Goal: Task Accomplishment & Management: Use online tool/utility

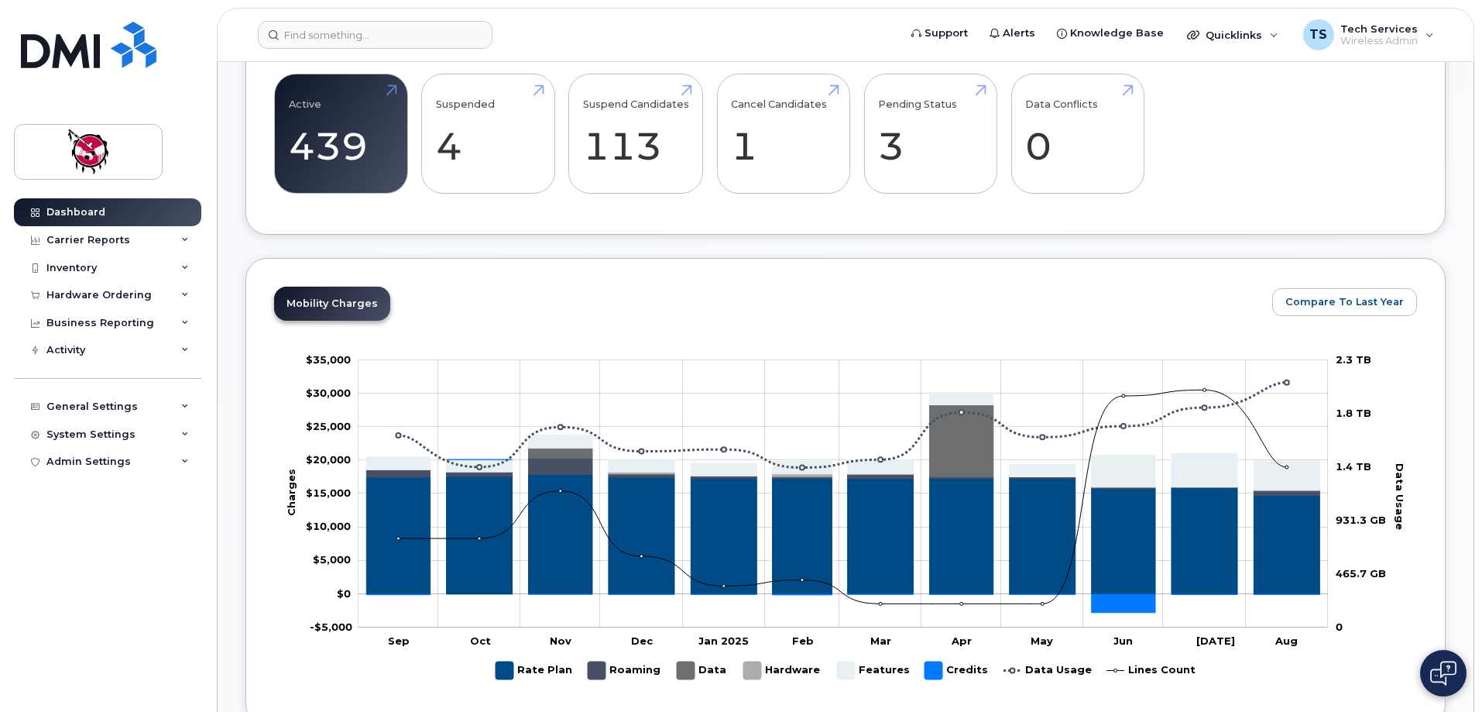
scroll to position [465, 0]
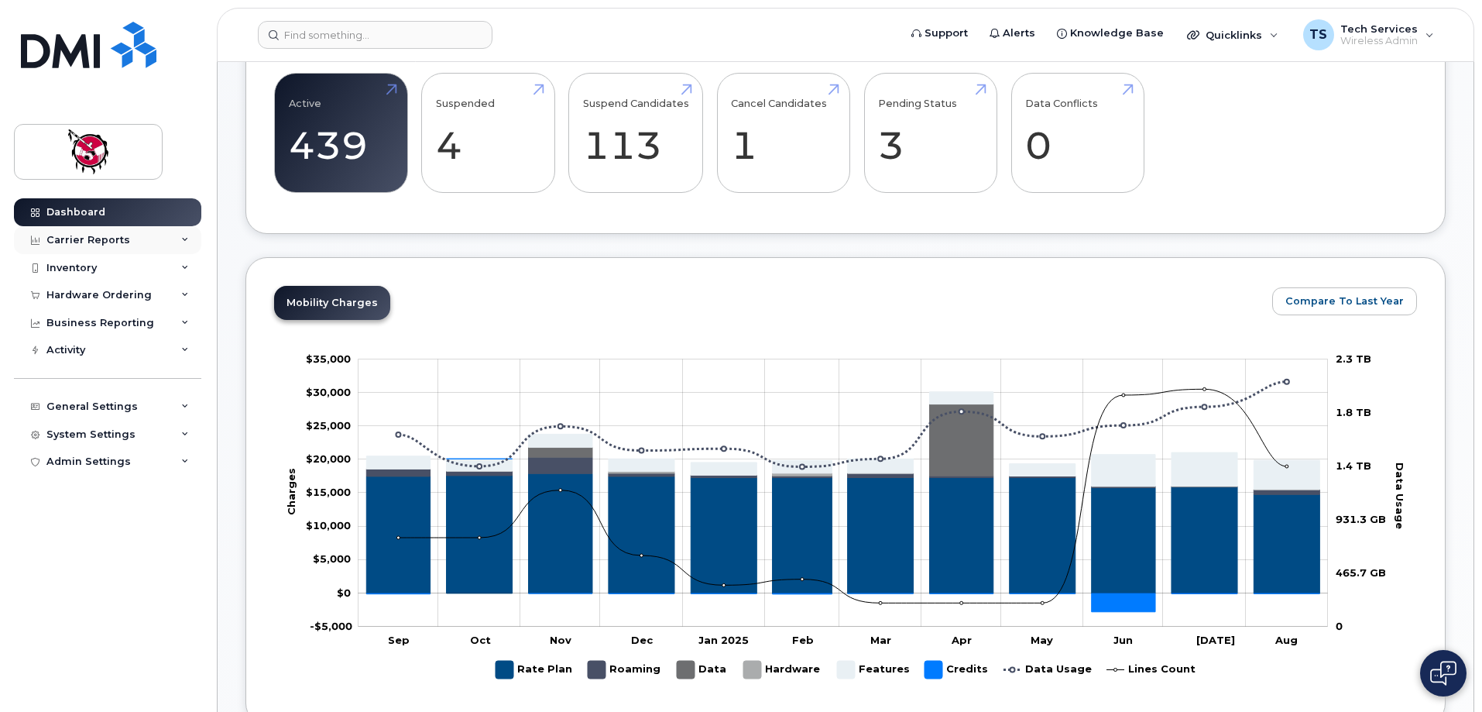
click at [101, 245] on div "Carrier Reports" at bounding box center [88, 240] width 84 height 12
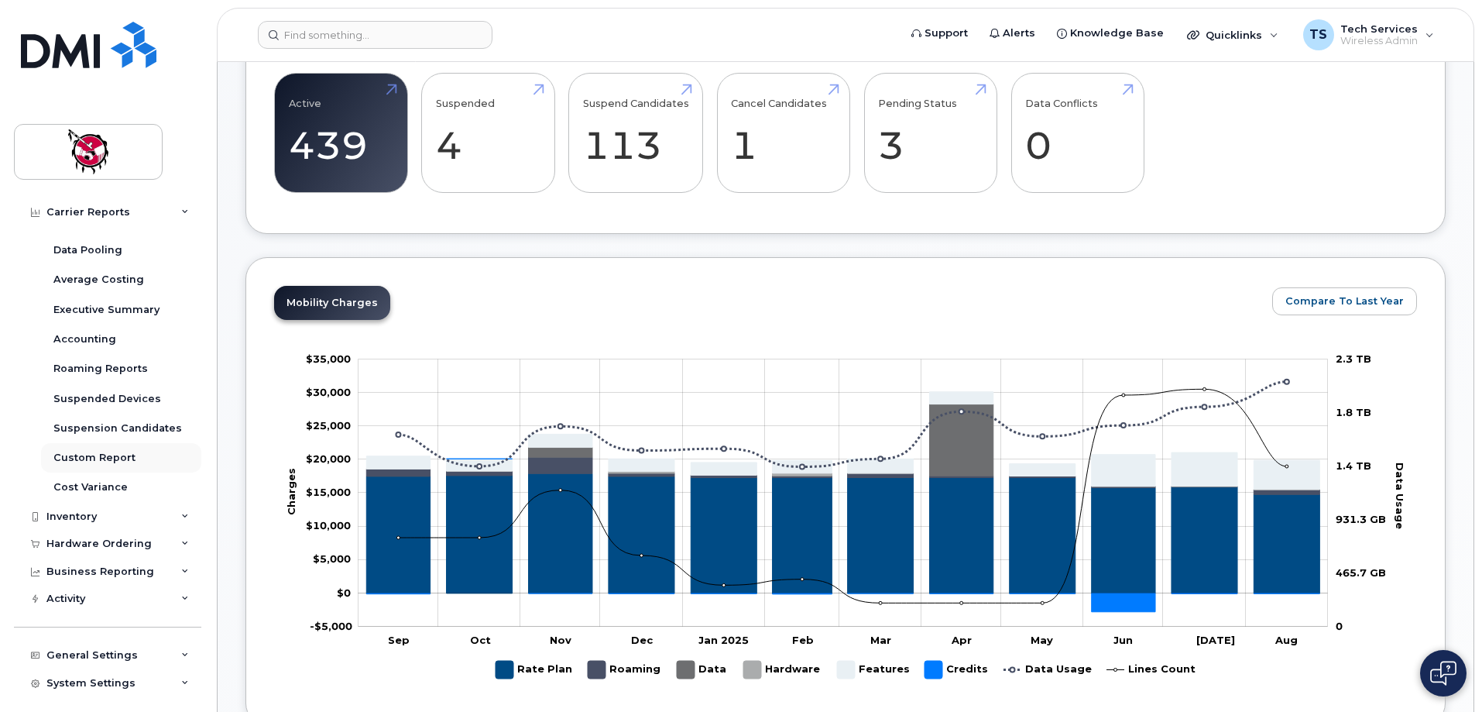
scroll to position [112, 0]
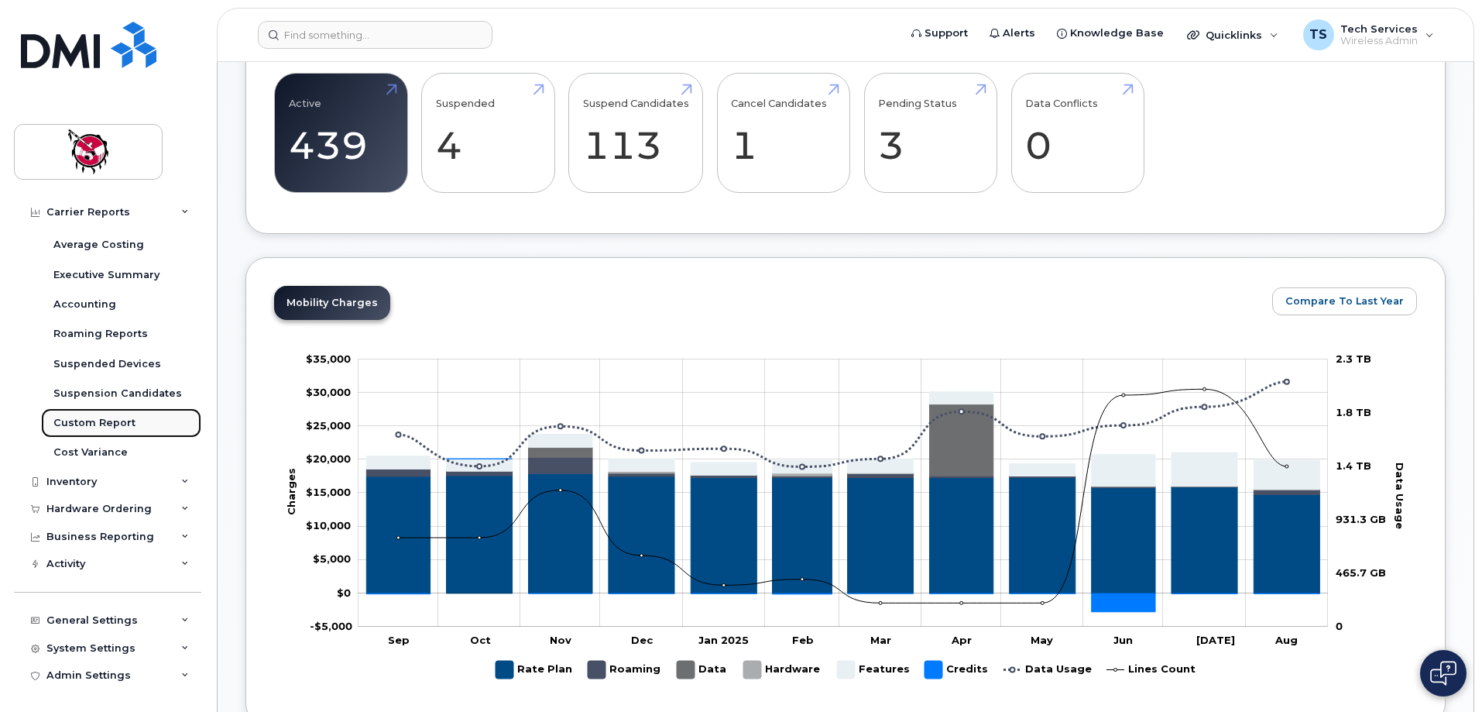
click at [128, 422] on div "Custom Report" at bounding box center [94, 423] width 82 height 14
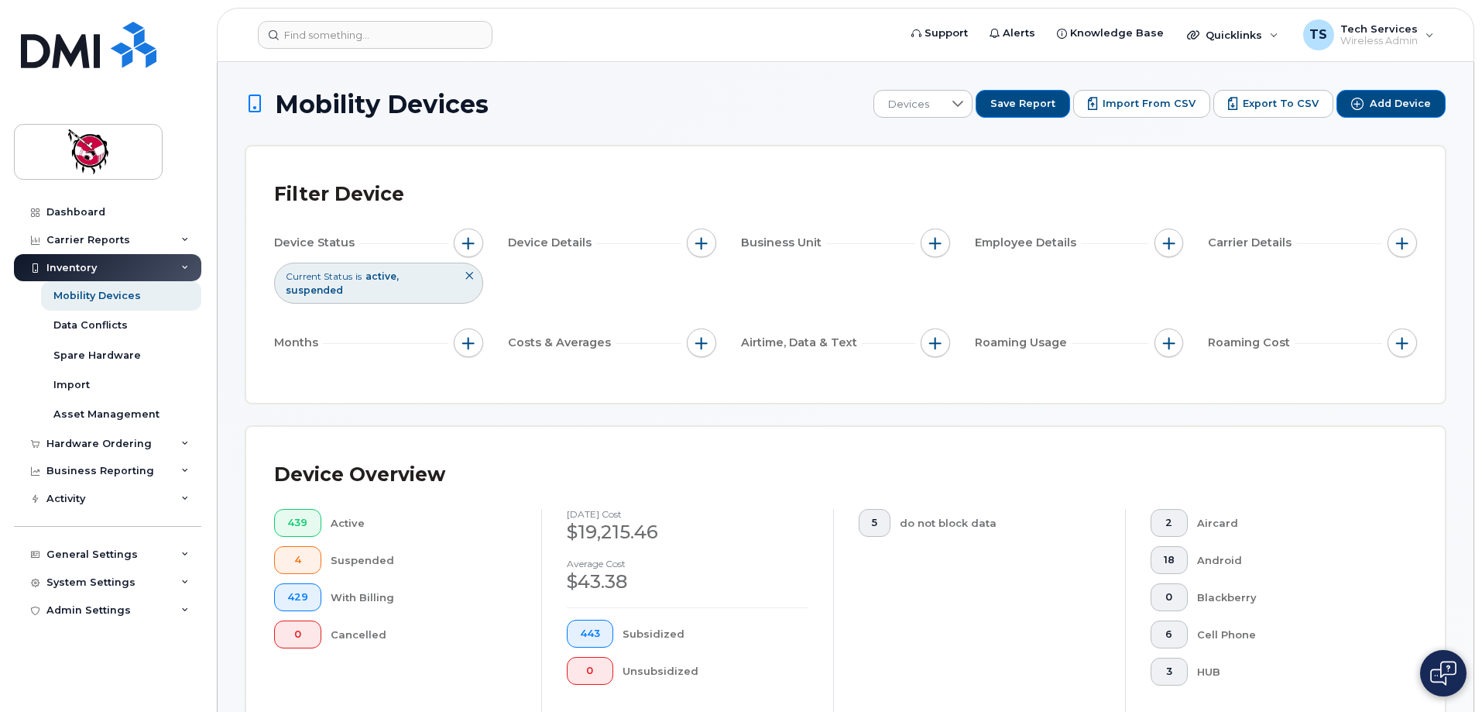
scroll to position [310, 0]
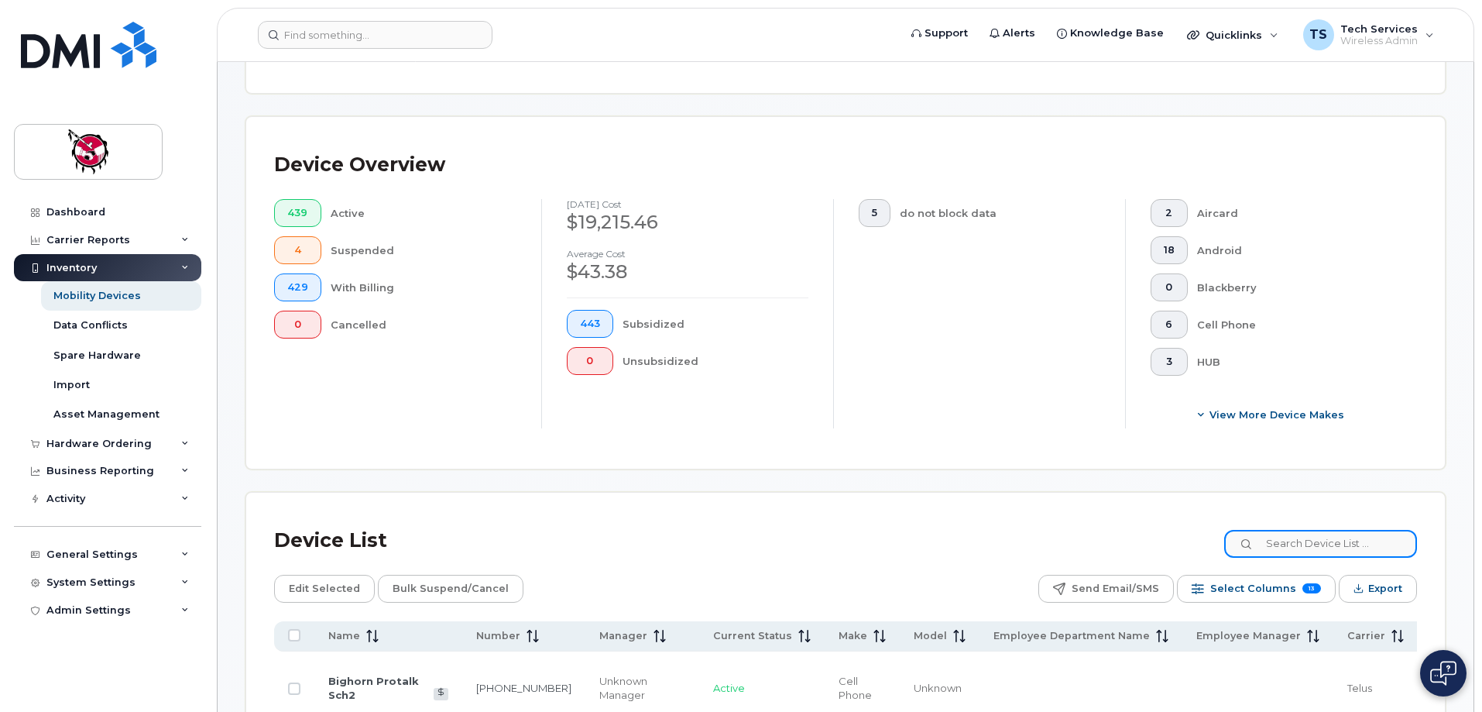
click at [1312, 533] on input at bounding box center [1320, 544] width 193 height 28
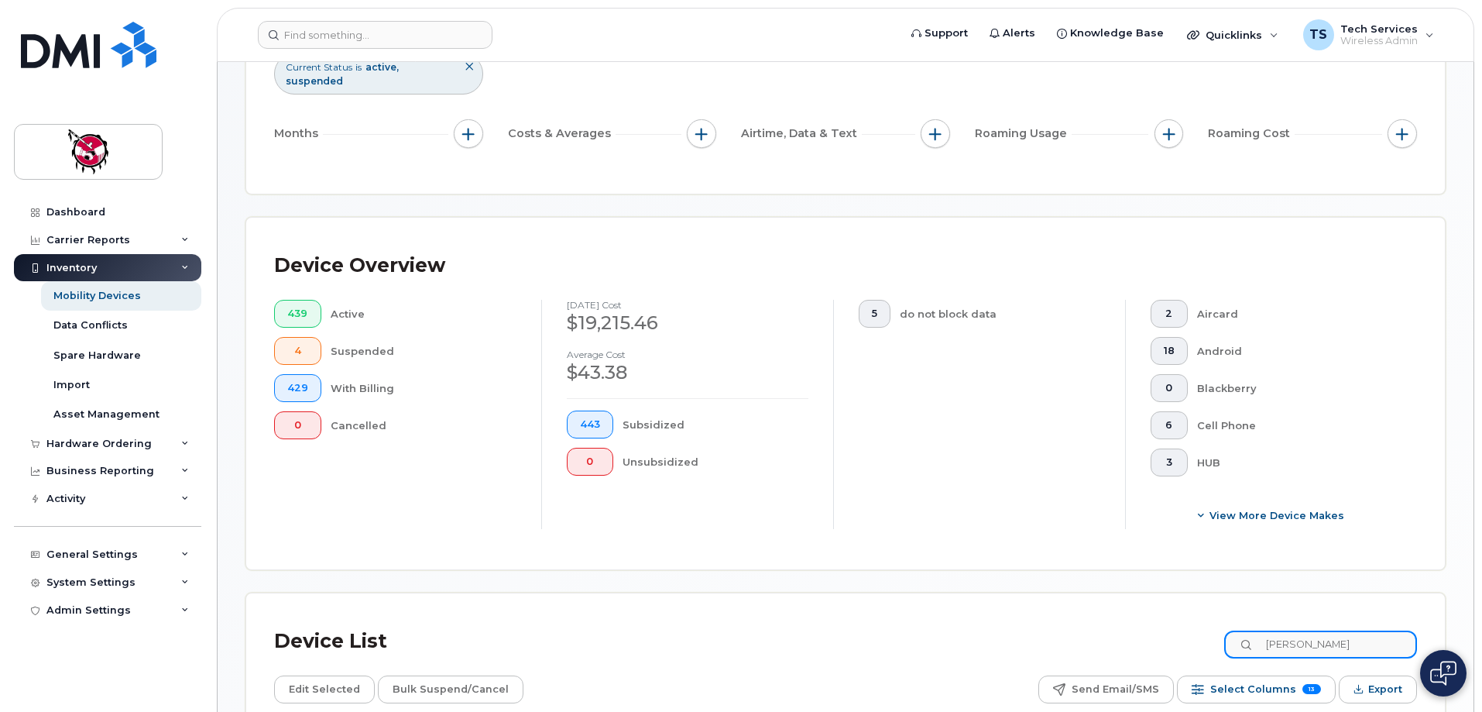
scroll to position [465, 0]
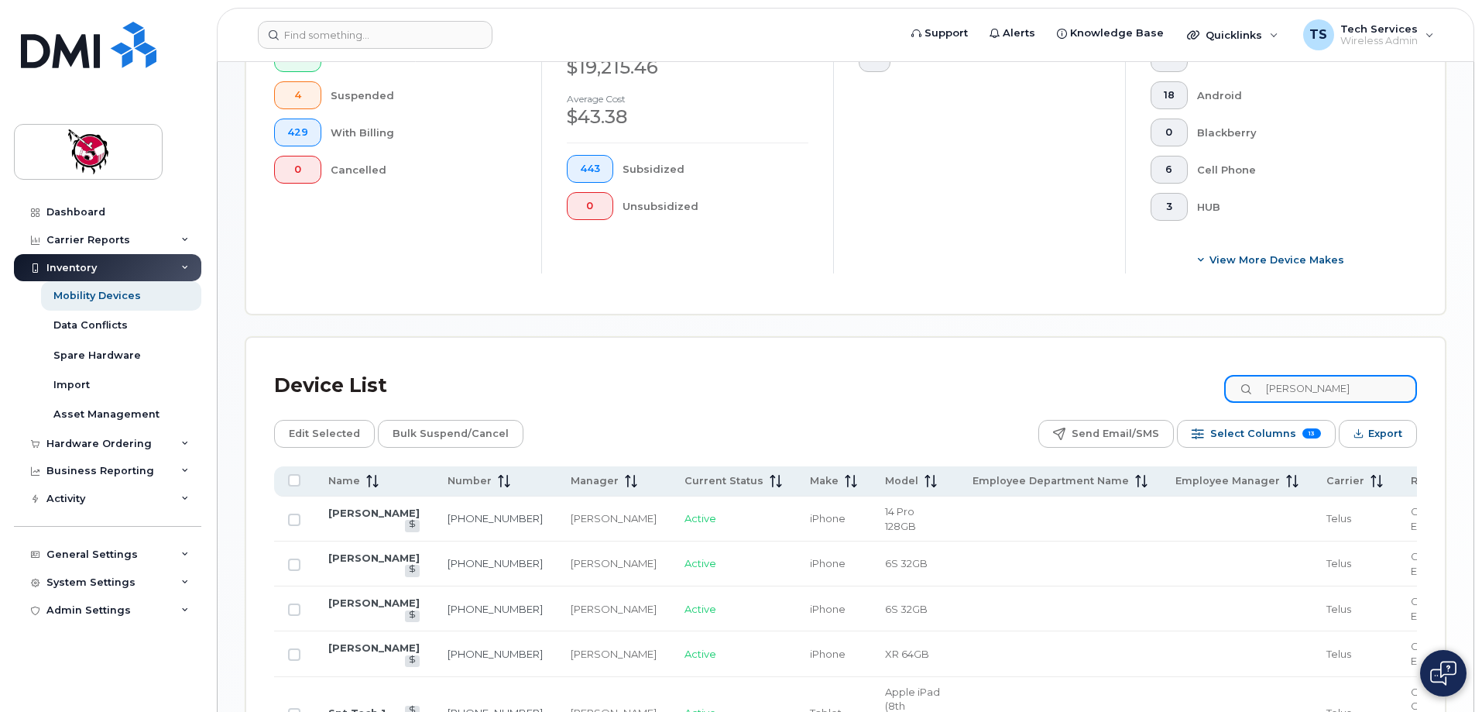
drag, startPoint x: 1185, startPoint y: 374, endPoint x: 1170, endPoint y: 374, distance: 15.5
click at [1170, 374] on div "Device List [PERSON_NAME]" at bounding box center [845, 385] width 1143 height 40
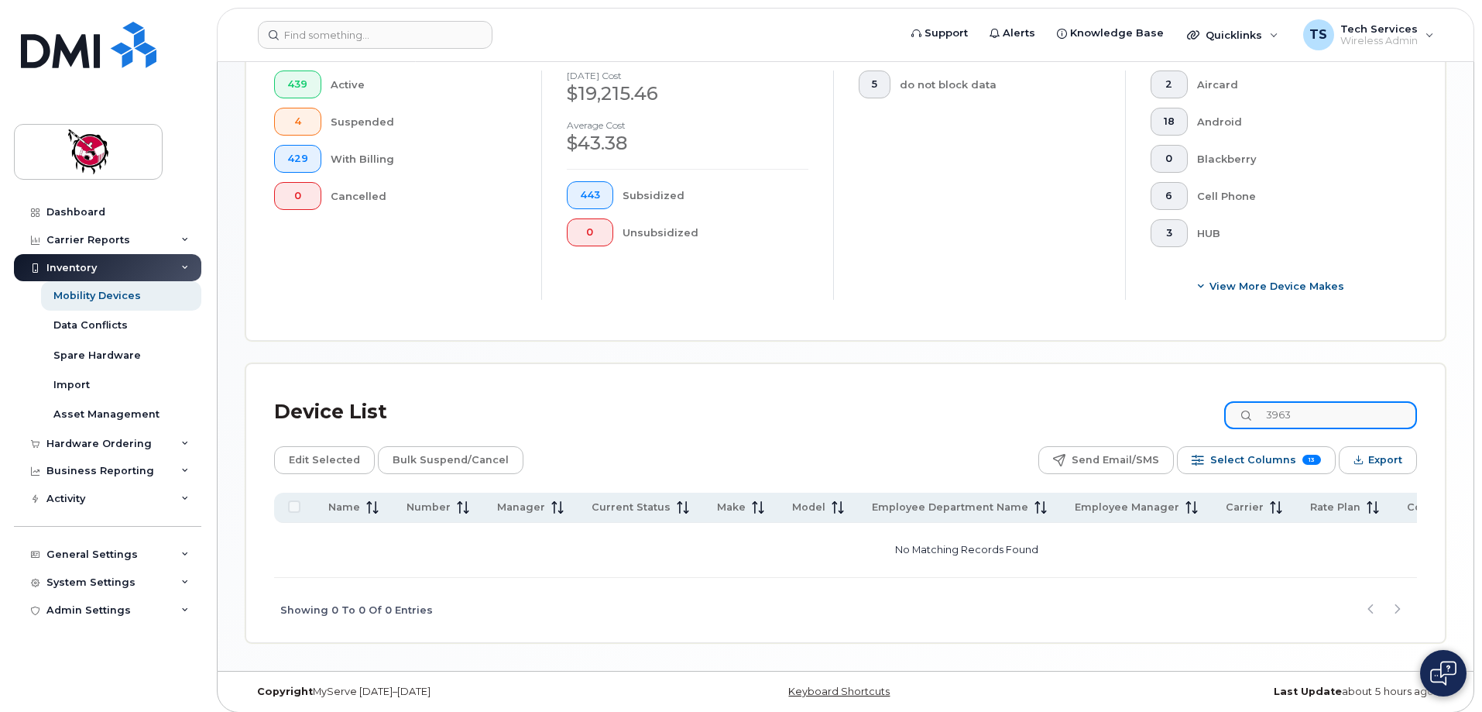
click at [1331, 405] on input "3963" at bounding box center [1320, 415] width 193 height 28
drag, startPoint x: 1335, startPoint y: 403, endPoint x: 1242, endPoint y: 398, distance: 93.0
click at [1242, 401] on input "3963" at bounding box center [1320, 415] width 193 height 28
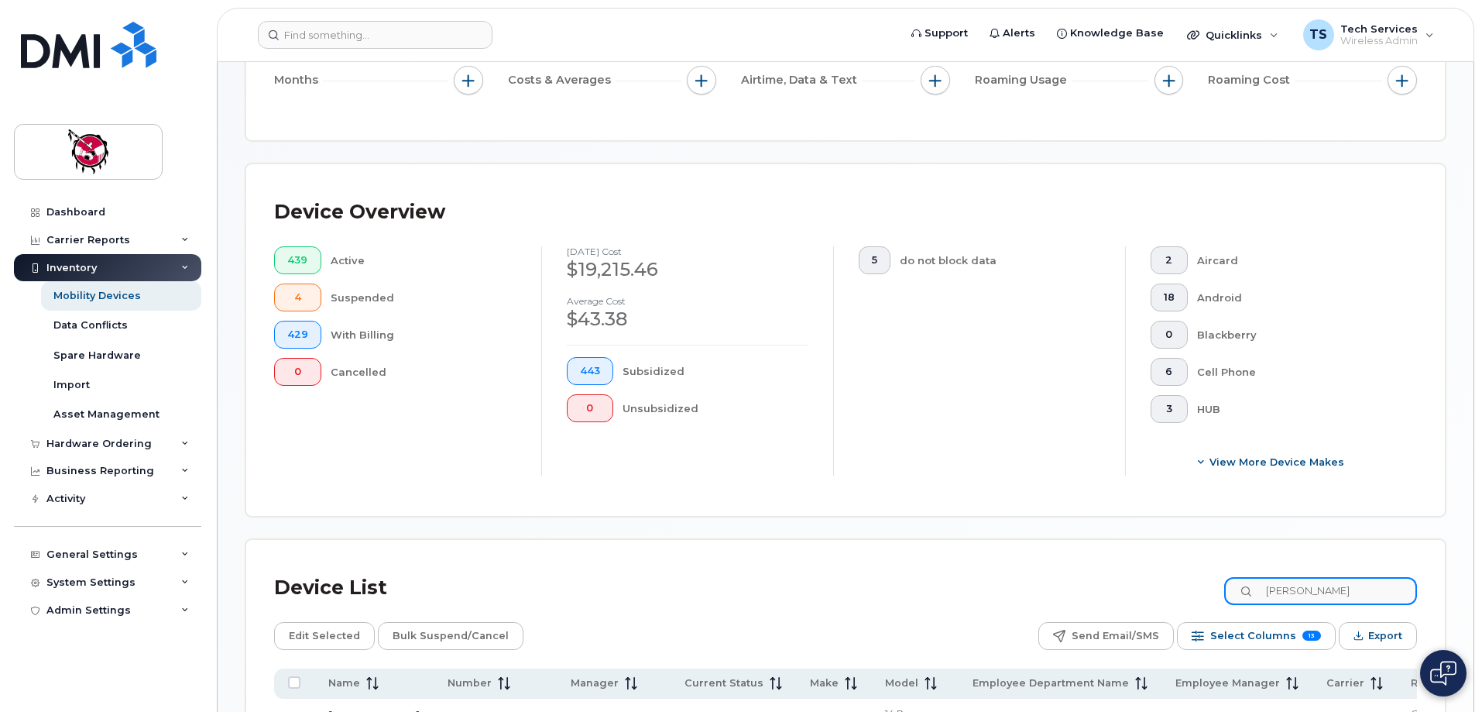
scroll to position [29, 0]
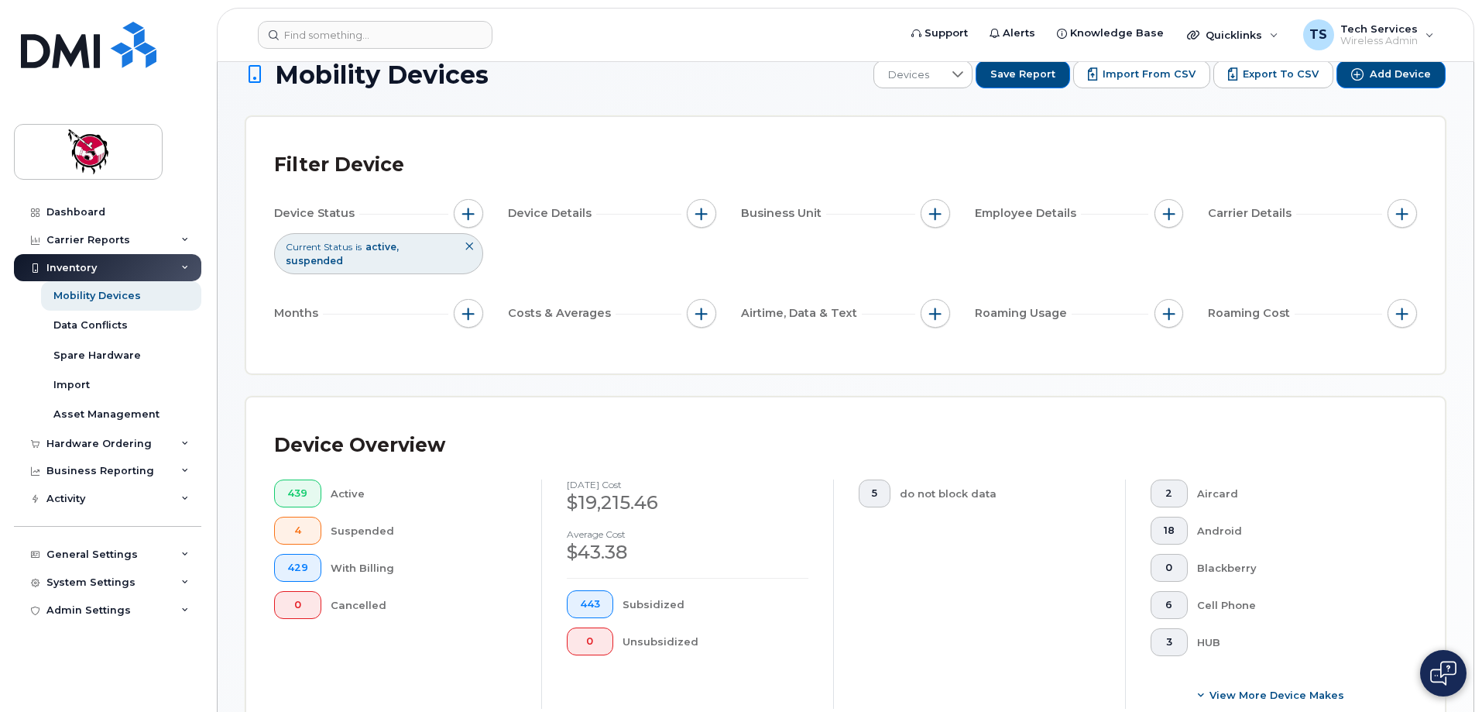
type input "[PERSON_NAME]"
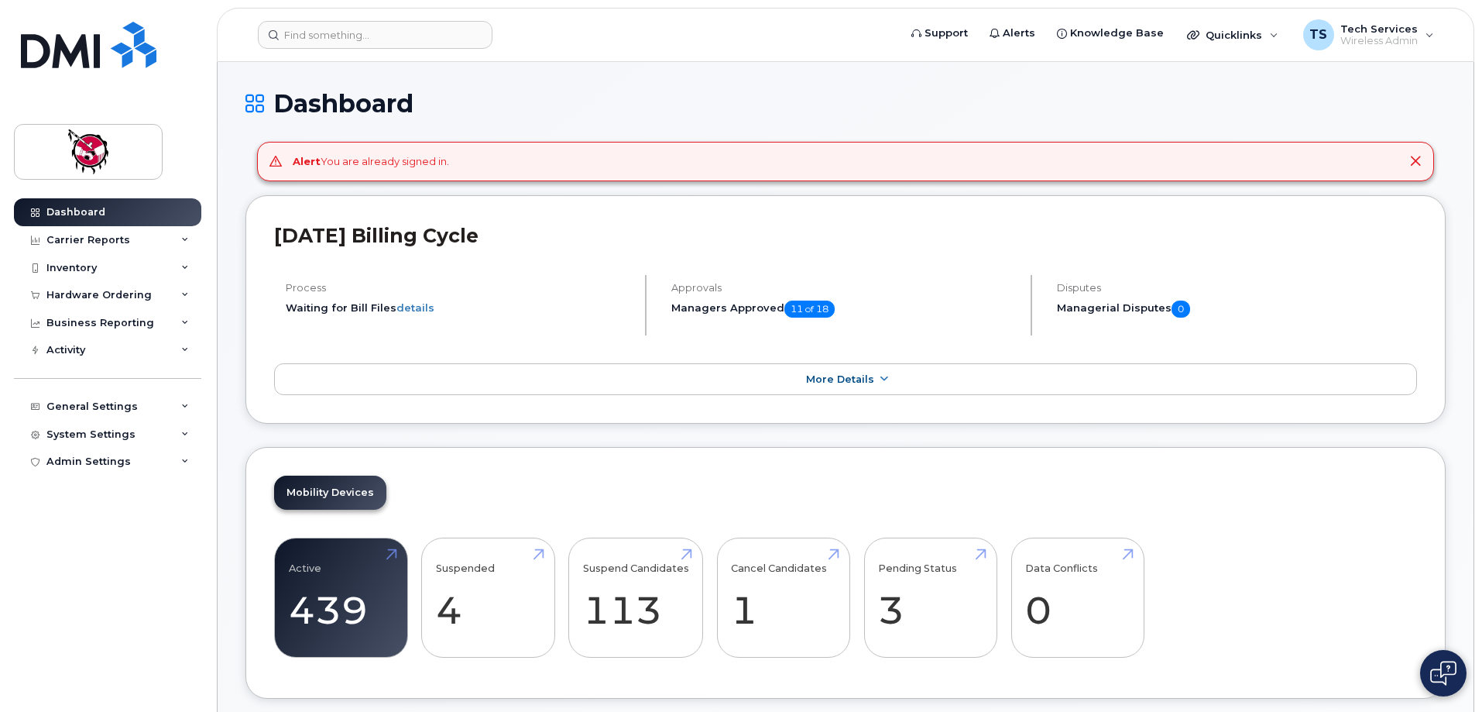
click at [59, 238] on div "Carrier Reports" at bounding box center [88, 240] width 84 height 12
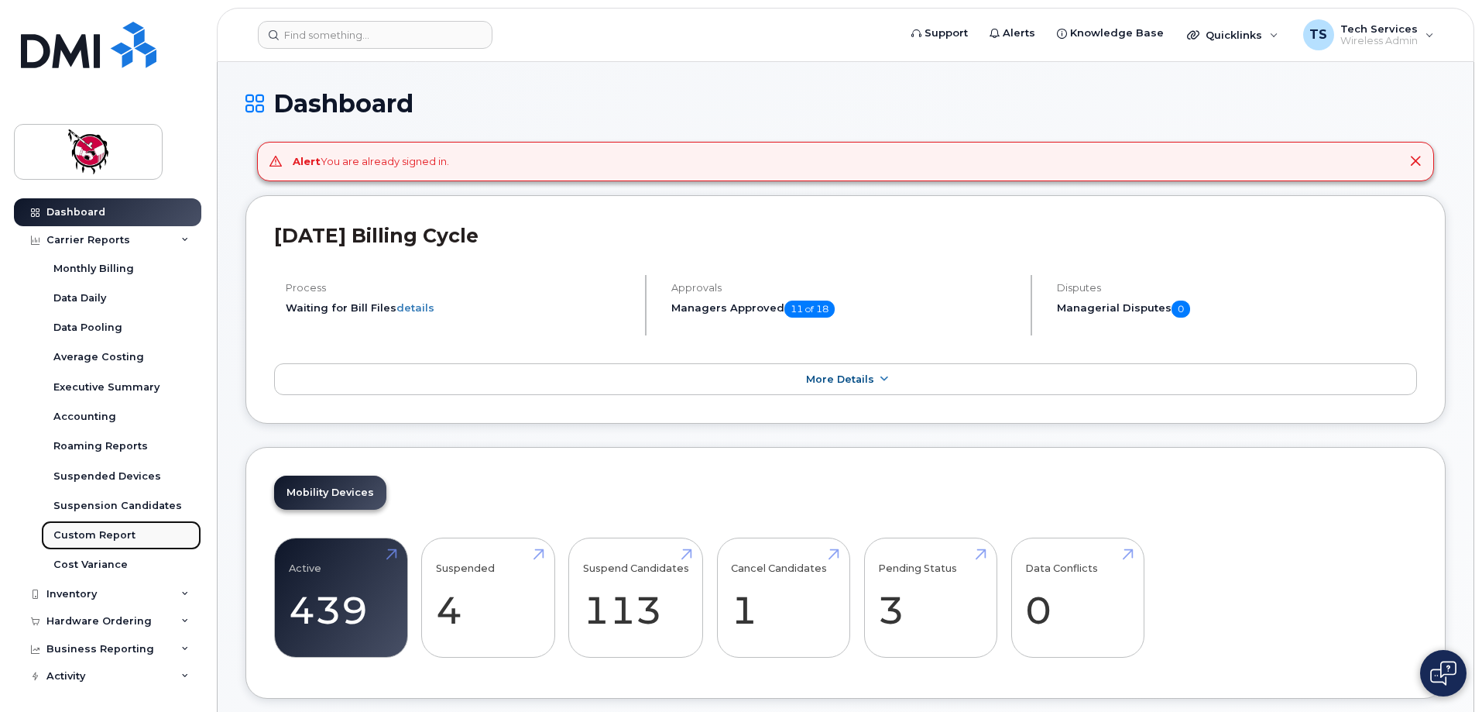
click at [79, 537] on div "Custom Report" at bounding box center [94, 535] width 82 height 14
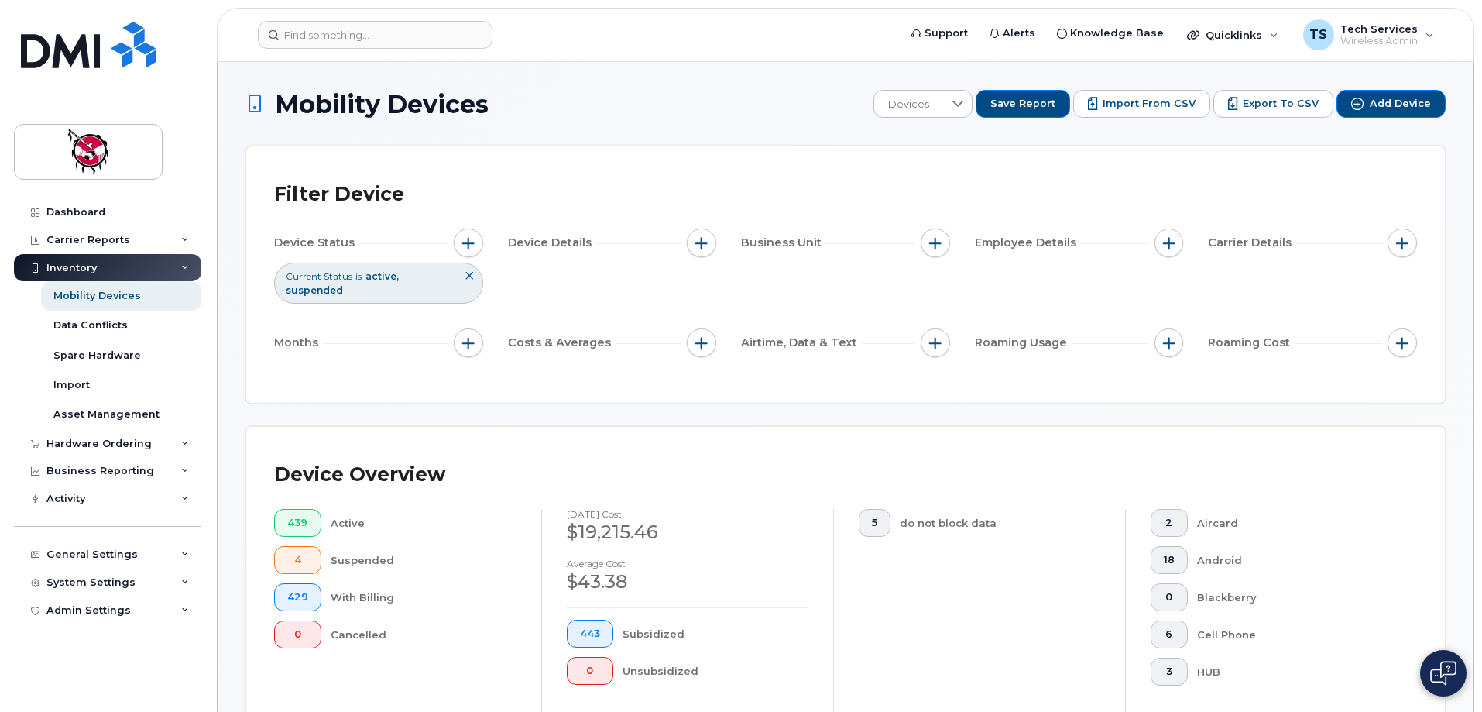
scroll to position [358, 0]
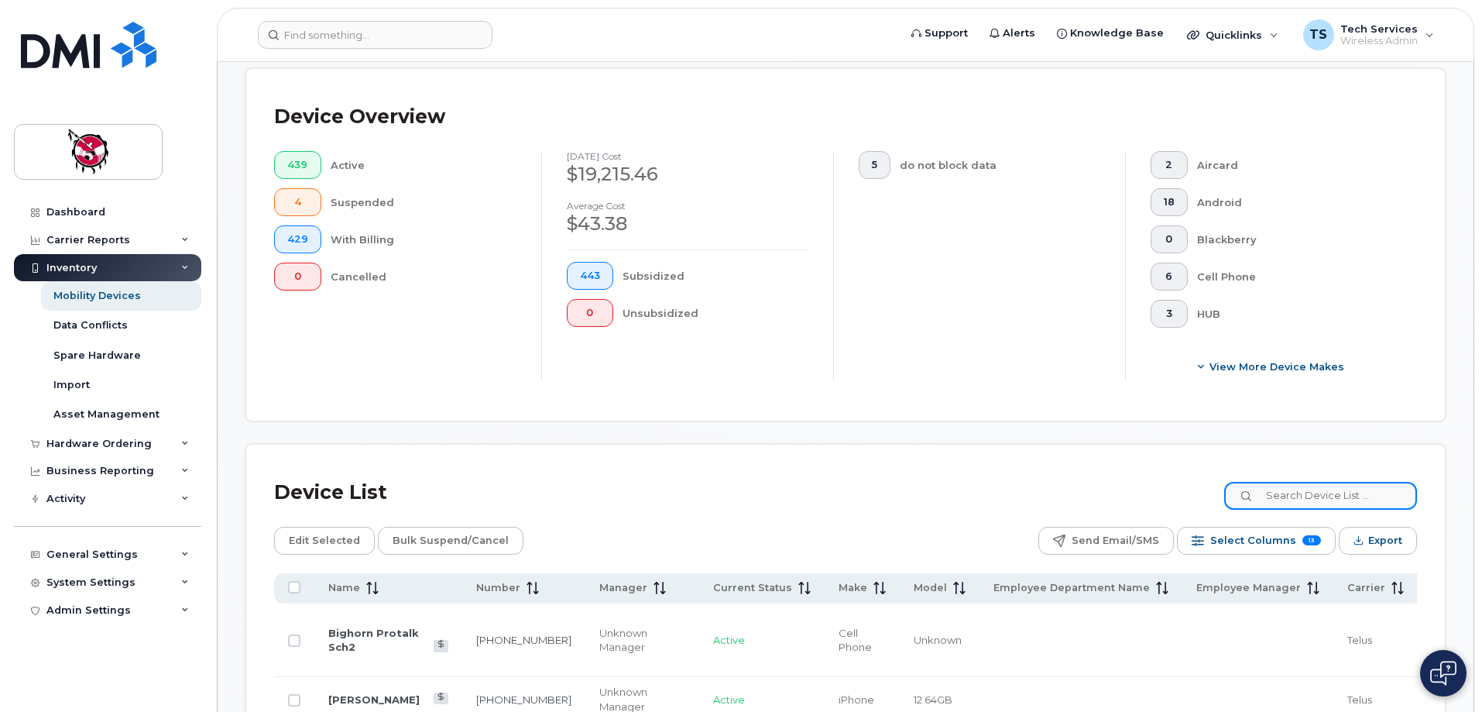
click at [1336, 482] on input at bounding box center [1320, 496] width 193 height 28
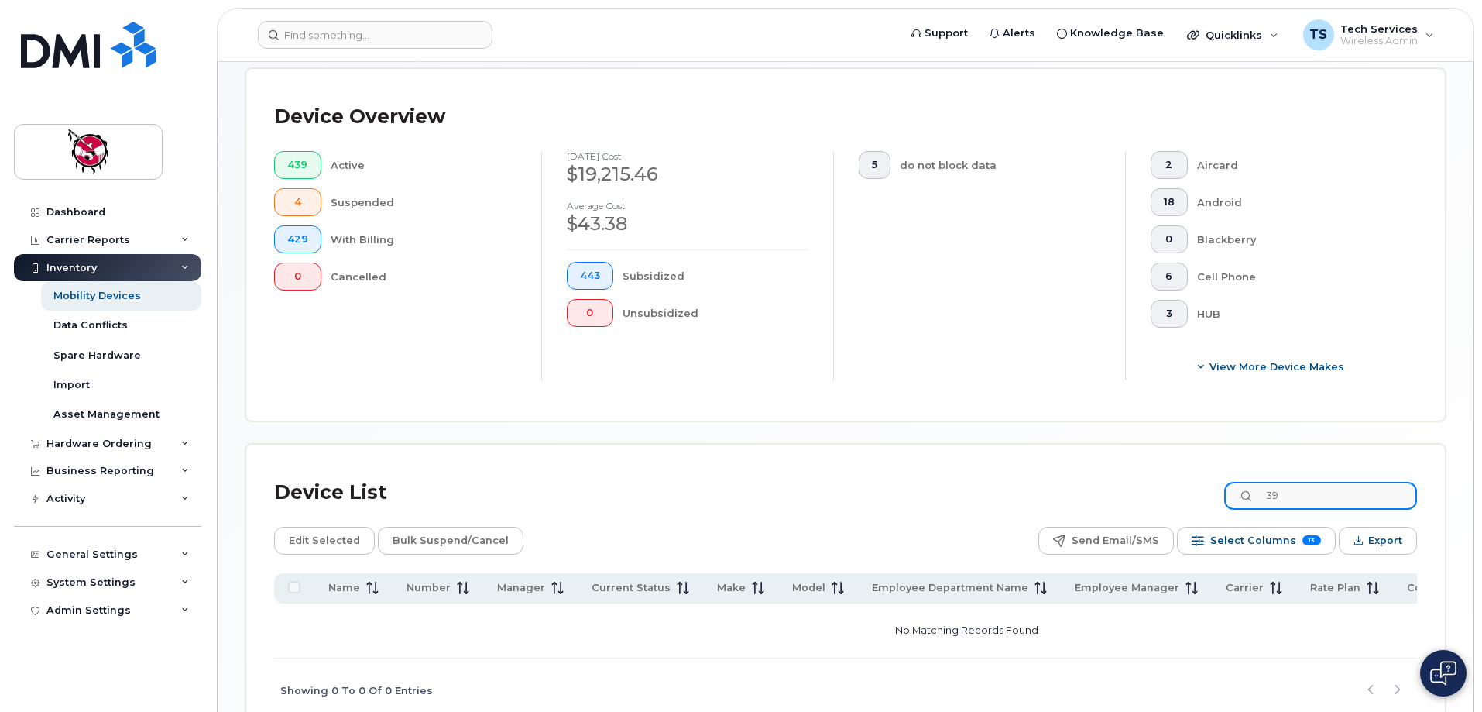
type input "3"
type input "8"
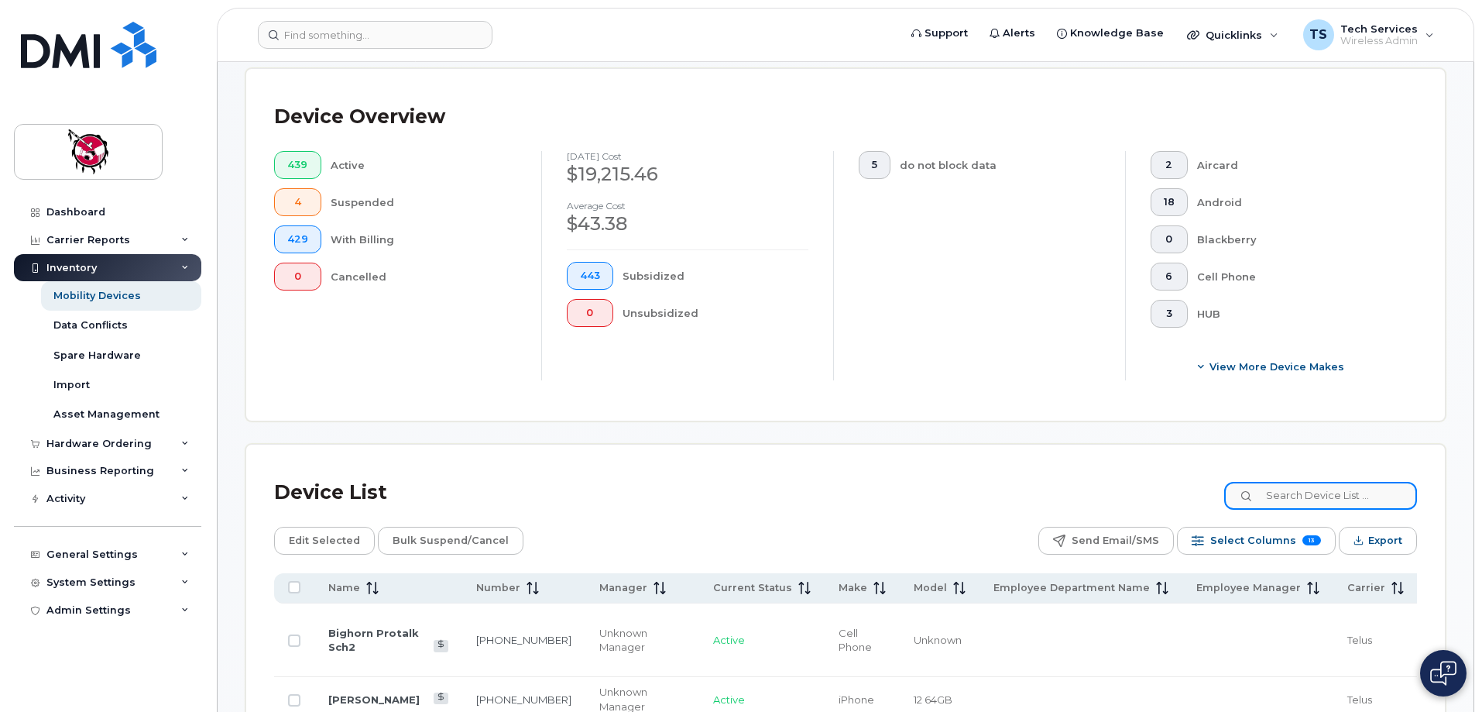
click at [1309, 482] on input at bounding box center [1320, 496] width 193 height 28
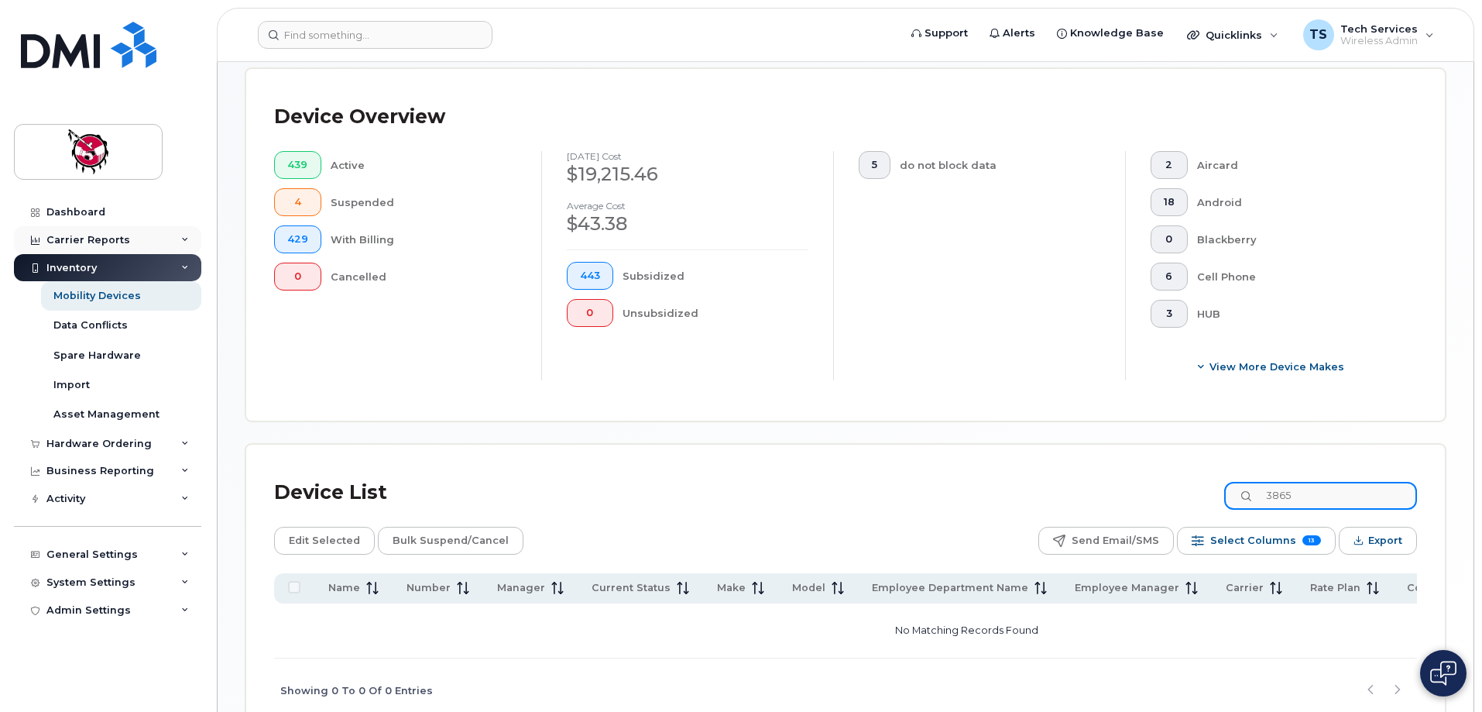
type input "3865"
